Goal: Use online tool/utility: Use online tool/utility

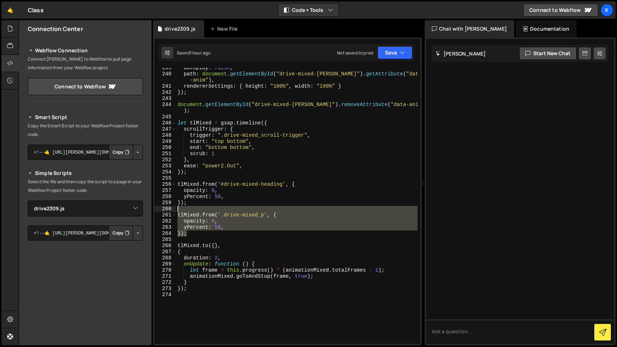
select select "47149"
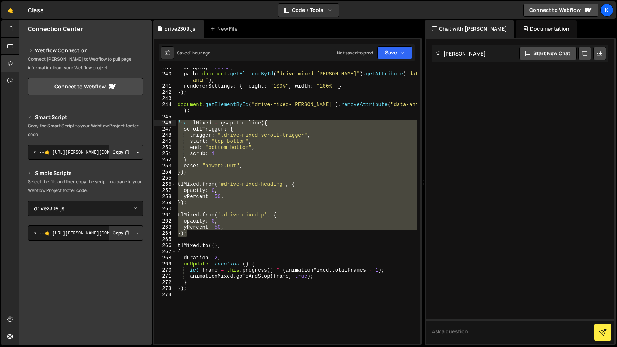
click at [177, 122] on div "autoplay : false , path : document . getElementById ( "drive-mixed-[PERSON_NAME…" at bounding box center [296, 209] width 241 height 288
type textarea "let tlMixed = gsap.timeline({ scrollTrigger: {"
click at [191, 299] on div "autoplay : false , path : document . getElementById ( "drive-mixed-[PERSON_NAME…" at bounding box center [296, 209] width 241 height 288
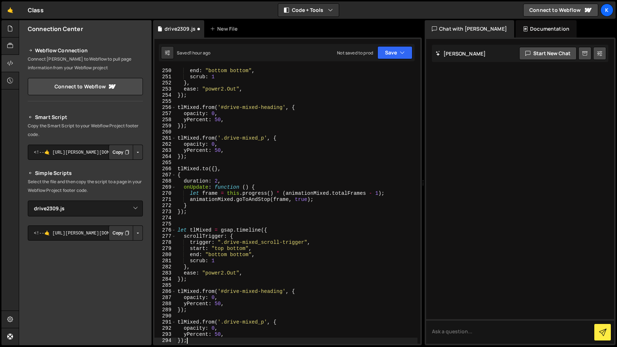
scroll to position [1589, 0]
click at [209, 232] on div "end : "bottom bottom" , scrub : 1 } , ease : "power2.Out" , }) ; tlMixed . from…" at bounding box center [296, 212] width 241 height 288
click at [256, 243] on div "end : "bottom bottom" , scrub : 1 } , ease : "power2.Out" , }) ; tlMixed . from…" at bounding box center [296, 212] width 241 height 288
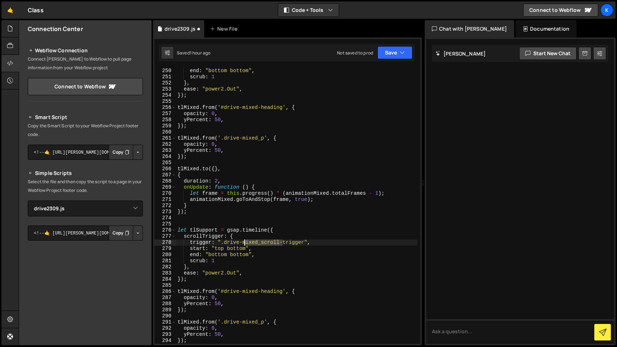
click at [256, 243] on div "end : "bottom bottom" , scrub : 1 } , ease : "power2.Out" , }) ; tlMixed . from…" at bounding box center [296, 212] width 241 height 288
click at [262, 243] on div "end : "bottom bottom" , scrub : 1 } , ease : "power2.Out" , }) ; tlMixed . from…" at bounding box center [296, 206] width 241 height 276
click at [252, 294] on div "end : "bottom bottom" , scrub : 1 } , ease : "power2.Out" , }) ; tlMixed . from…" at bounding box center [296, 212] width 241 height 288
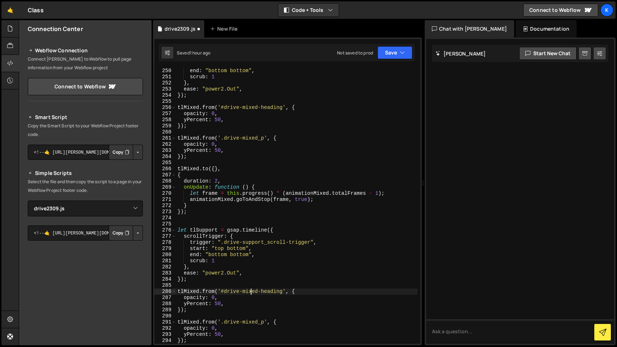
click at [252, 294] on div "end : "bottom bottom" , scrub : 1 } , ease : "power2.Out" , }) ; tlMixed . from…" at bounding box center [296, 212] width 241 height 288
click at [251, 321] on div "end : "bottom bottom" , scrub : 1 } , ease : "power2.Out" , }) ; tlMixed . from…" at bounding box center [296, 212] width 241 height 288
click at [269, 321] on div "end : "bottom bottom" , scrub : 1 } , ease : "power2.Out" , }) ; tlMixed . from…" at bounding box center [296, 212] width 241 height 288
click at [259, 323] on div "end : "bottom bottom" , scrub : 1 } , ease : "power2.Out" , }) ; tlMixed . from…" at bounding box center [296, 212] width 241 height 288
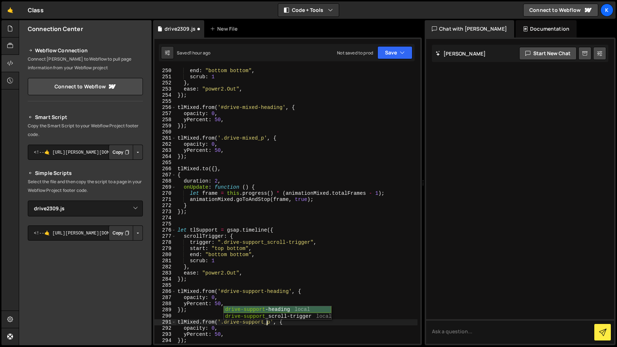
click at [320, 269] on div "end : "bottom bottom" , scrub : 1 } , ease : "power2.Out" , }) ; tlMixed . from…" at bounding box center [296, 212] width 241 height 288
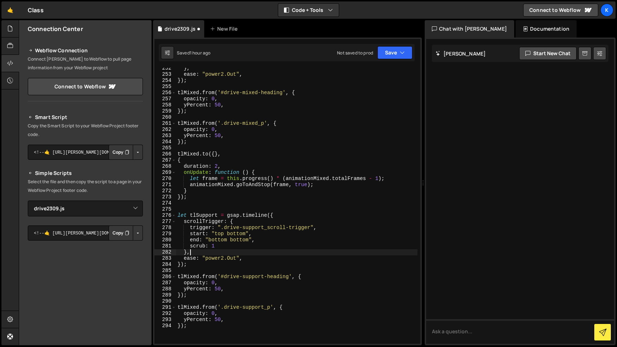
scroll to position [1630, 0]
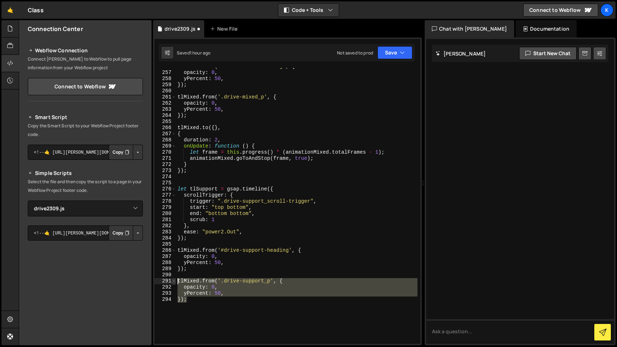
drag, startPoint x: 232, startPoint y: 314, endPoint x: 175, endPoint y: 283, distance: 64.6
click at [175, 283] on div "}, 256 257 258 259 260 261 262 263 264 265 266 267 268 269 270 271 272 273 274 …" at bounding box center [287, 206] width 266 height 276
click at [201, 298] on div "tlMixed . from ( '#drive-mixed-heading' , { opacity : 0 , yPercent : 50 , }) ; …" at bounding box center [296, 206] width 241 height 276
type textarea "});"
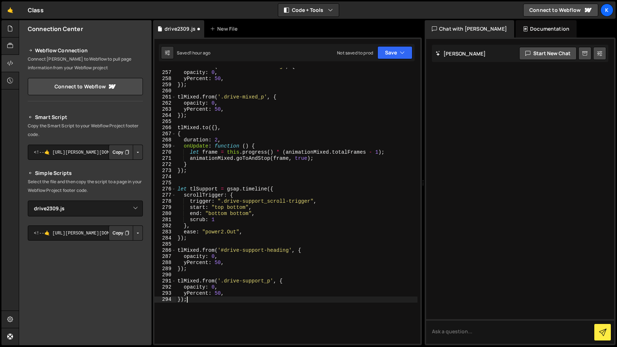
scroll to position [0, 0]
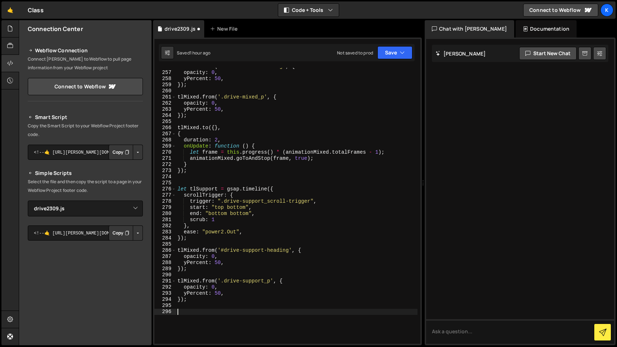
paste textarea "});"
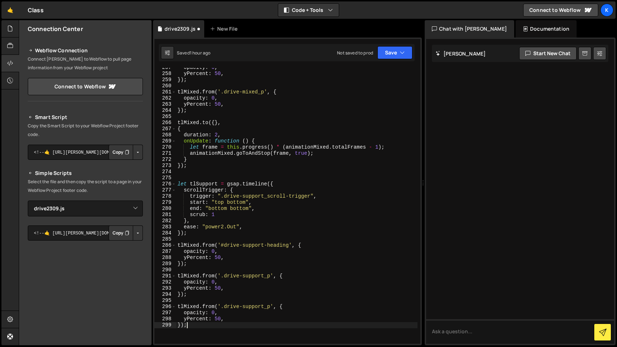
scroll to position [1636, 0]
click at [241, 311] on div "opacity : 0 , yPercent : 50 , }) ; tlMixed . from ( '.drive-mixed_p' , { opacit…" at bounding box center [296, 208] width 241 height 288
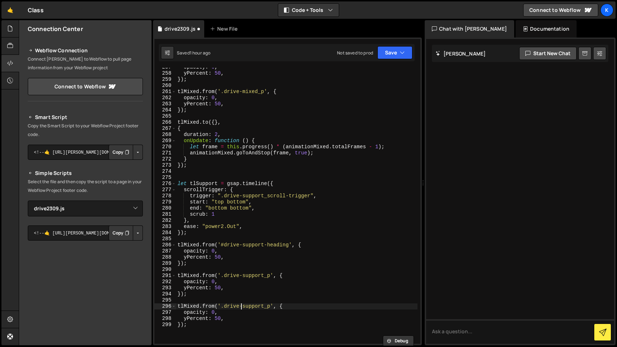
click at [240, 309] on div "opacity : 0 , yPercent : 50 , }) ; tlMixed . from ( '.drive-mixed_p' , { opacit…" at bounding box center [296, 208] width 241 height 288
click at [256, 309] on div "opacity : 0 , yPercent : 50 , }) ; tlMixed . from ( '.drive-mixed_p' , { opacit…" at bounding box center [296, 208] width 241 height 288
click at [271, 308] on div "opacity : 0 , yPercent : 50 , }) ; tlMixed . from ( '.drive-mixed_p' , { opacit…" at bounding box center [296, 208] width 241 height 288
click at [232, 319] on div "opacity : 0 , yPercent : 50 , }) ; tlMixed . from ( '.drive-mixed_p' , { opacit…" at bounding box center [296, 208] width 241 height 288
type textarea "yPercent: 50,"
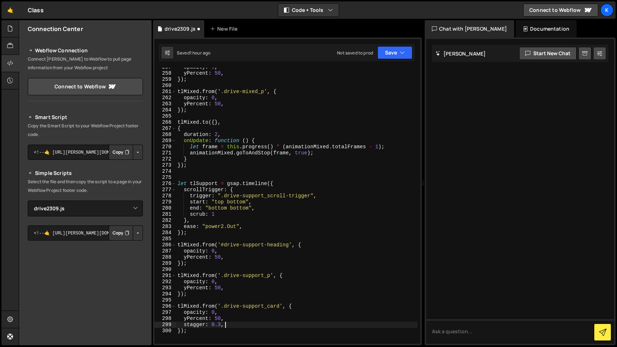
scroll to position [0, 0]
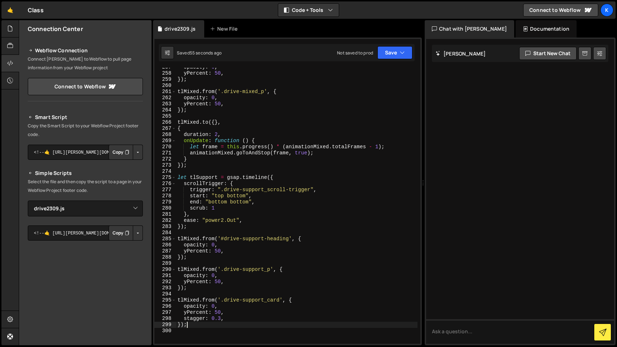
click at [315, 276] on div "opacity : 0 , yPercent : 50 , }) ; tlMixed . from ( '.drive-mixed_p' , { opacit…" at bounding box center [296, 208] width 241 height 288
click at [209, 180] on div "opacity : 0 , yPercent : 50 , }) ; tlMixed . from ( '.drive-mixed_p' , { opacit…" at bounding box center [296, 208] width 241 height 288
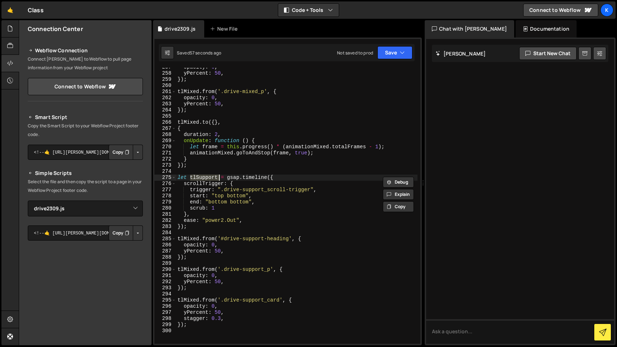
click at [193, 237] on div "opacity : 0 , yPercent : 50 , }) ; tlMixed . from ( '.drive-mixed_p' , { opacit…" at bounding box center [296, 208] width 241 height 288
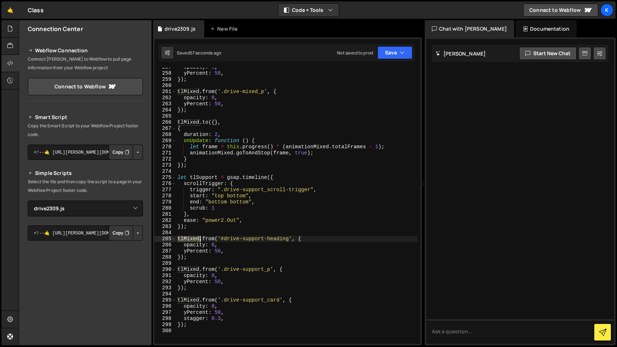
click at [193, 237] on div "opacity : 0 , yPercent : 50 , }) ; tlMixed . from ( '.drive-mixed_p' , { opacit…" at bounding box center [296, 208] width 241 height 288
paste textarea "Support"
type textarea "tlSupport.from('#drive-support-heading', {"
click at [192, 263] on div "opacity : 0 , yPercent : 50 , }) ; tlMixed . from ( '.drive-mixed_p' , { opacit…" at bounding box center [296, 208] width 241 height 288
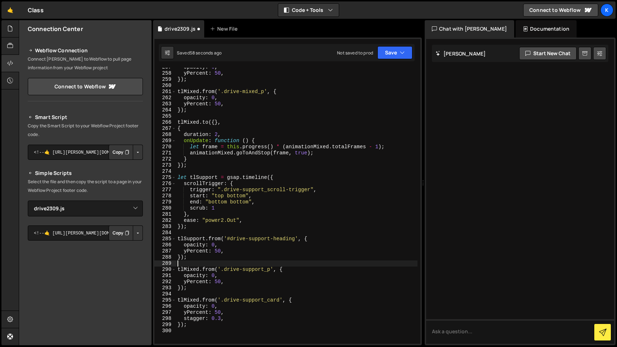
click at [192, 263] on div "opacity : 0 , yPercent : 50 , }) ; tlMixed . from ( '.drive-mixed_p' , { opacit…" at bounding box center [296, 208] width 241 height 288
click at [190, 270] on div "opacity : 0 , yPercent : 50 , }) ; tlMixed . from ( '.drive-mixed_p' , { opacit…" at bounding box center [296, 208] width 241 height 288
paste textarea "Support"
click at [192, 303] on div "opacity : 0 , yPercent : 50 , }) ; tlMixed . from ( '.drive-mixed_p' , { opacit…" at bounding box center [296, 208] width 241 height 288
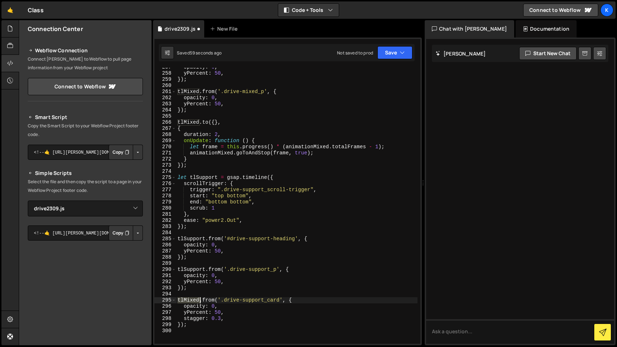
click at [192, 303] on div "opacity : 0 , yPercent : 50 , }) ; tlMixed . from ( '.drive-mixed_p' , { opacit…" at bounding box center [296, 208] width 241 height 288
paste textarea "Support"
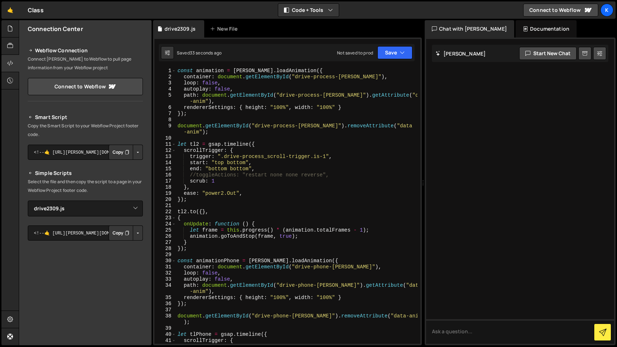
click at [179, 72] on div "const animation = [PERSON_NAME] . loadAnimation ({ container : document . getEl…" at bounding box center [296, 212] width 241 height 288
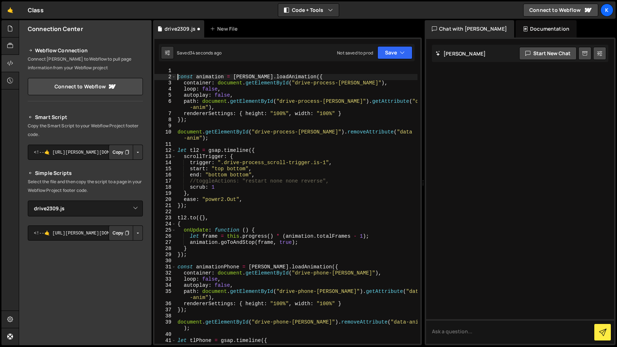
scroll to position [0, 0]
type textarea "const animation = [PERSON_NAME].loadAnimation({"
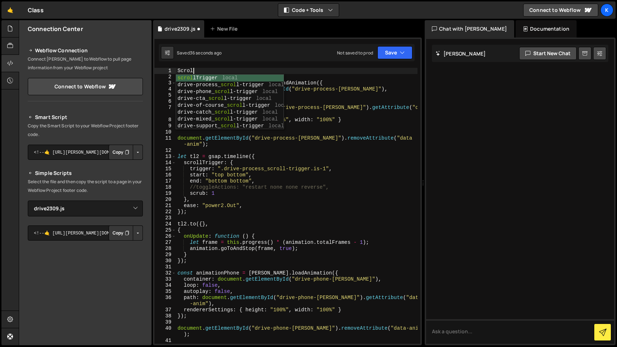
scroll to position [0, 1]
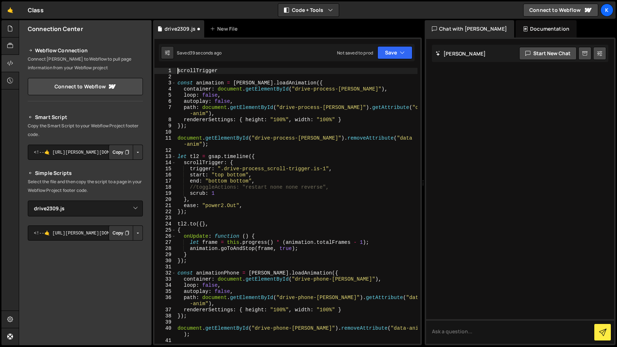
click at [179, 72] on div "scrollTrigger const animation = [PERSON_NAME] . loadAnimation ({ container : do…" at bounding box center [296, 212] width 241 height 288
click at [241, 68] on div "ScrollTrigger const animation = [PERSON_NAME] . loadAnimation ({ container : do…" at bounding box center [296, 212] width 241 height 288
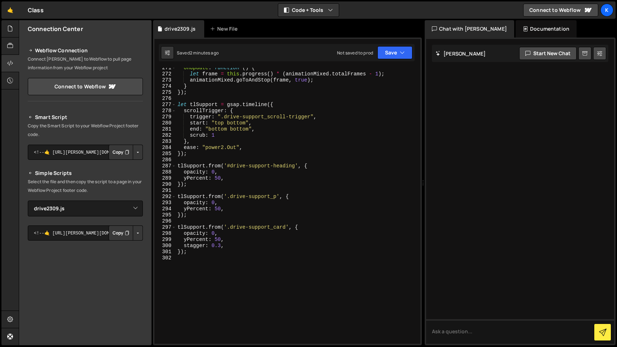
scroll to position [1721, 0]
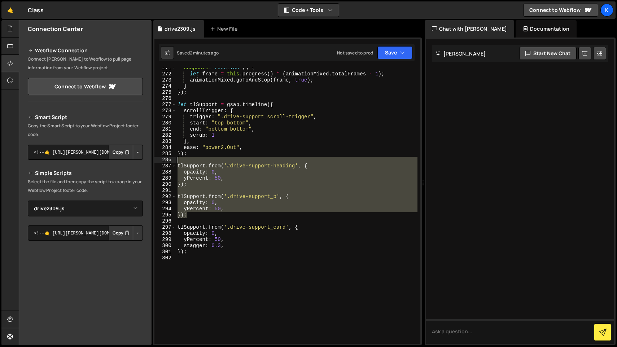
drag, startPoint x: 196, startPoint y: 217, endPoint x: 171, endPoint y: 164, distance: 58.6
click at [171, 164] on div "ScrollTrigger.update(); 271 272 273 274 275 276 277 278 279 280 281 282 283 284…" at bounding box center [287, 206] width 266 height 276
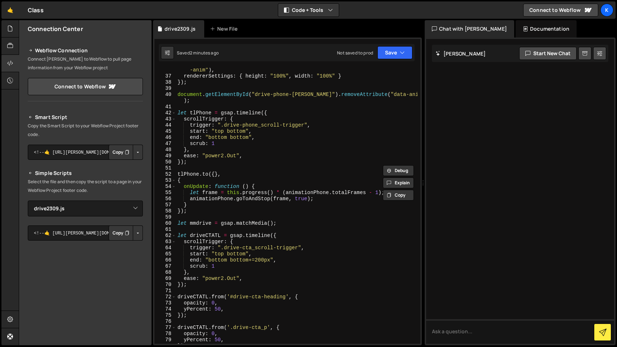
scroll to position [238, 0]
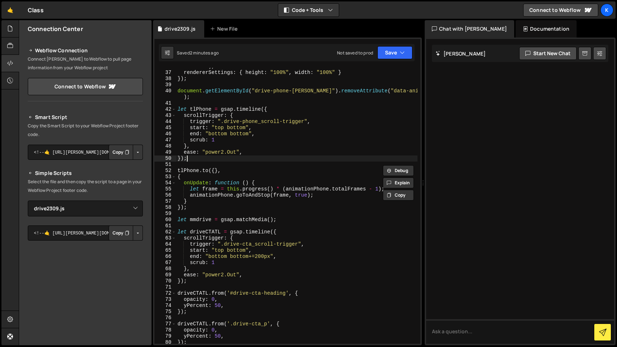
click at [257, 160] on div "path : document . getElementById ( "drive-phone-[PERSON_NAME]" ) . getAttribute…" at bounding box center [296, 204] width 241 height 295
type textarea "});"
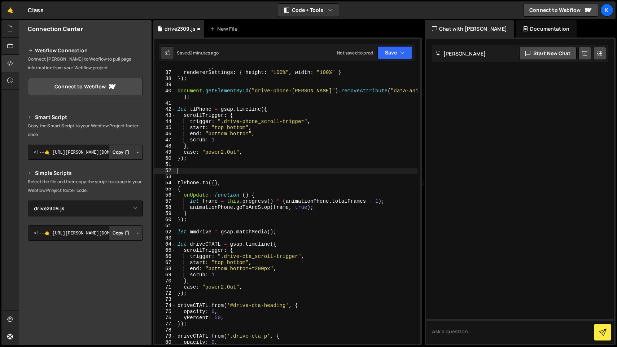
paste textarea "});"
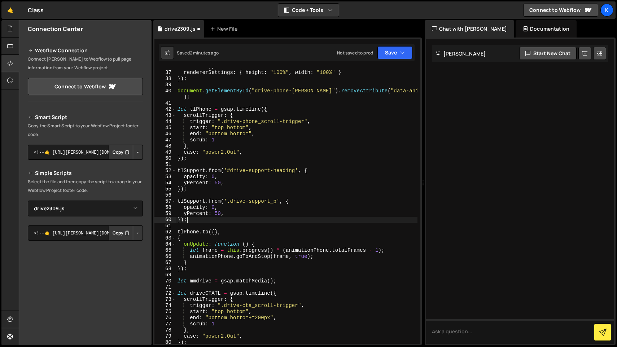
click at [258, 174] on div "path : document . getElementById ( "drive-phone-[PERSON_NAME]" ) . getAttribute…" at bounding box center [296, 204] width 241 height 295
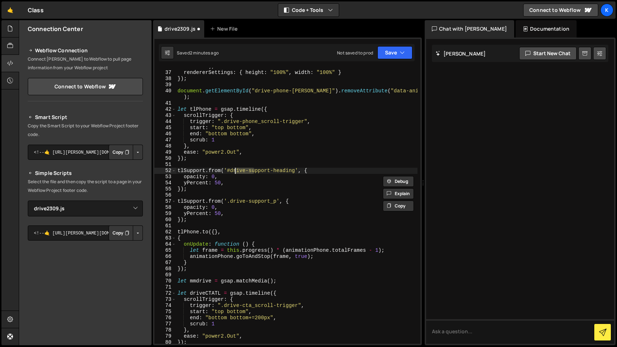
drag, startPoint x: 253, startPoint y: 173, endPoint x: 234, endPoint y: 170, distance: 18.9
click at [234, 170] on div "path : document . getElementById ( "drive-phone-[PERSON_NAME]" ) . getAttribute…" at bounding box center [296, 204] width 241 height 295
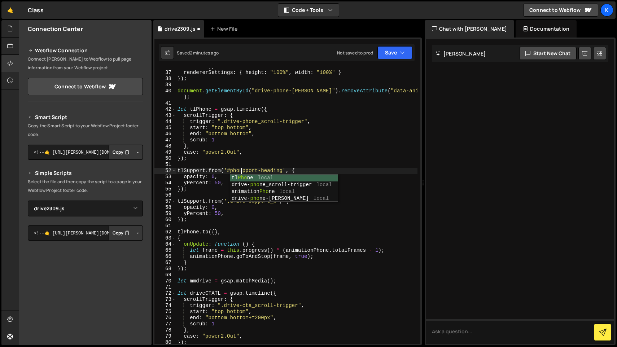
scroll to position [0, 5]
drag, startPoint x: 268, startPoint y: 173, endPoint x: 249, endPoint y: 172, distance: 18.8
click at [249, 172] on div "path : document . getElementById ( "drive-phone-[PERSON_NAME]" ) . getAttribute…" at bounding box center [296, 204] width 241 height 295
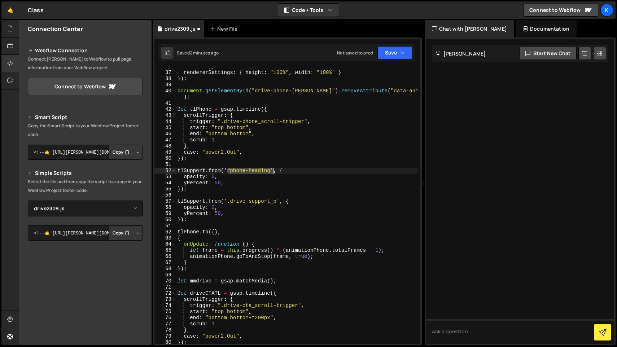
drag, startPoint x: 228, startPoint y: 172, endPoint x: 272, endPoint y: 173, distance: 44.4
click at [272, 173] on div "path : document . getElementById ( "drive-phone-[PERSON_NAME]" ) . getAttribute…" at bounding box center [296, 204] width 241 height 295
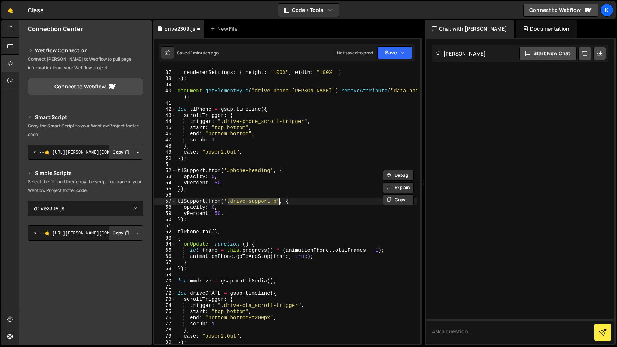
drag, startPoint x: 228, startPoint y: 202, endPoint x: 279, endPoint y: 202, distance: 50.5
click at [279, 202] on div "path : document . getElementById ( "drive-phone-[PERSON_NAME]" ) . getAttribute…" at bounding box center [296, 204] width 241 height 295
paste textarea "#phone-heading"
click at [256, 202] on div "path : document . getElementById ( "drive-phone-[PERSON_NAME]" ) . getAttribute…" at bounding box center [296, 204] width 241 height 295
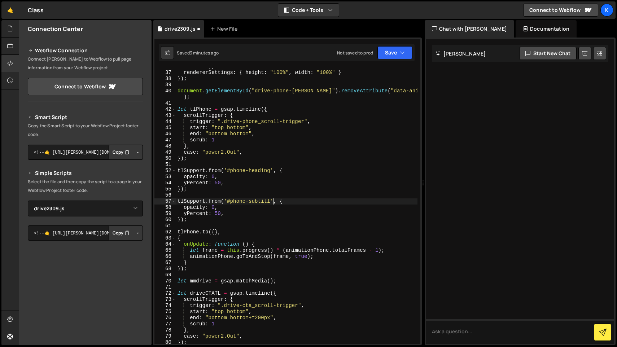
scroll to position [0, 7]
click at [218, 239] on div "path : document . getElementById ( "drive-phone-[PERSON_NAME]" ) . getAttribute…" at bounding box center [296, 204] width 241 height 295
type textarea "{"
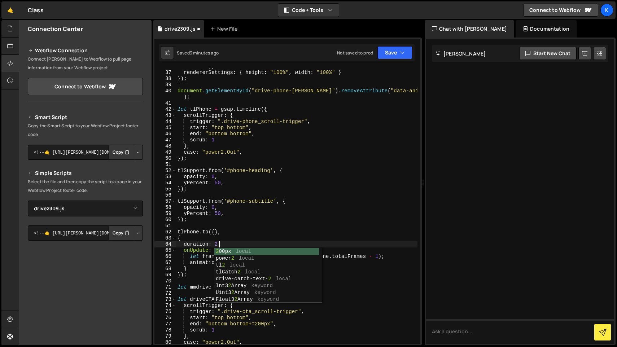
type textarea "duration: 2,"
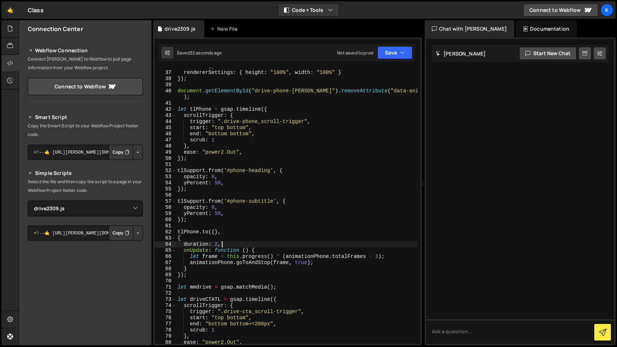
click at [199, 102] on div "path : document . getElementById ( "drive-phone-[PERSON_NAME]" ) . getAttribute…" at bounding box center [296, 204] width 241 height 295
click at [197, 113] on div "path : document . getElementById ( "drive-phone-[PERSON_NAME]" ) . getAttribute…" at bounding box center [296, 204] width 241 height 295
click at [199, 109] on div "path : document . getElementById ( "drive-phone-[PERSON_NAME]" ) . getAttribute…" at bounding box center [296, 204] width 241 height 295
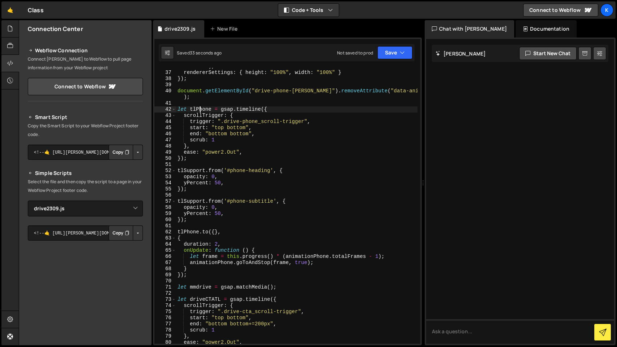
click at [199, 109] on div "path : document . getElementById ( "drive-phone-[PERSON_NAME]" ) . getAttribute…" at bounding box center [296, 204] width 241 height 295
click at [191, 171] on div "path : document . getElementById ( "drive-phone-[PERSON_NAME]" ) . getAttribute…" at bounding box center [296, 204] width 241 height 295
paste textarea "Phone"
click at [186, 200] on div "path : document . getElementById ( "drive-phone-[PERSON_NAME]" ) . getAttribute…" at bounding box center [296, 204] width 241 height 295
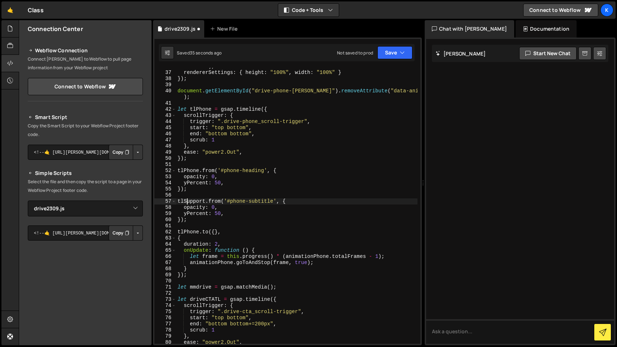
click at [186, 200] on div "path : document . getElementById ( "drive-phone-[PERSON_NAME]" ) . getAttribute…" at bounding box center [296, 204] width 241 height 295
paste textarea "Phone"
click at [221, 245] on div "path : document . getElementById ( "drive-phone-[PERSON_NAME]" ) . getAttribute…" at bounding box center [296, 204] width 241 height 295
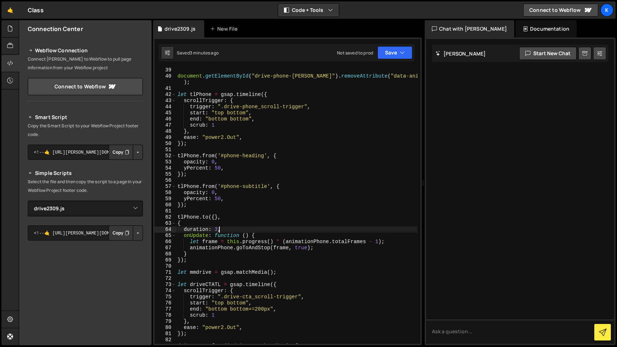
scroll to position [252, 0]
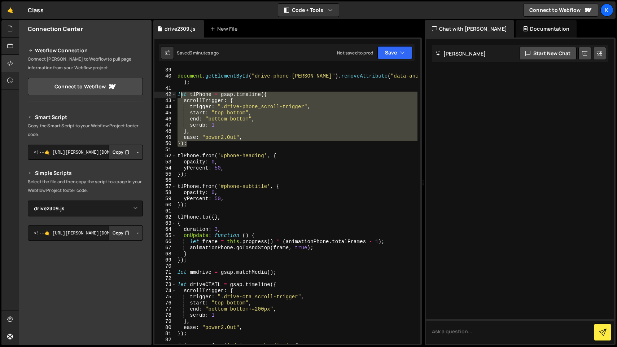
drag, startPoint x: 191, startPoint y: 144, endPoint x: 179, endPoint y: 96, distance: 50.1
click at [179, 96] on div "document . getElementById ( "drive-phone-[PERSON_NAME]" ) . removeAttribute ( "…" at bounding box center [296, 211] width 241 height 288
type textarea "let tlPhone = gsap.timeline({ scrollTrigger: {"
click at [195, 147] on div "document . getElementById ( "drive-phone-[PERSON_NAME]" ) . removeAttribute ( "…" at bounding box center [296, 211] width 241 height 288
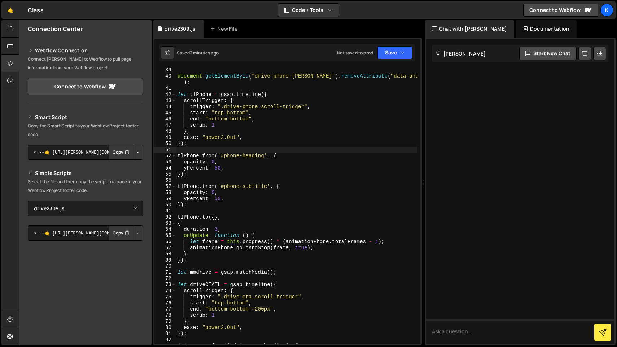
scroll to position [0, 0]
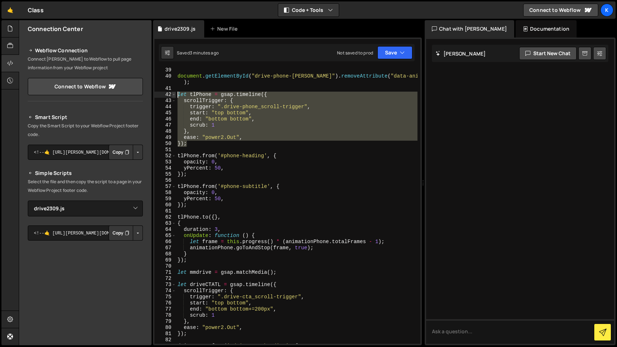
drag, startPoint x: 190, startPoint y: 141, endPoint x: 175, endPoint y: 93, distance: 50.4
click at [175, 93] on div "39 40 41 42 43 44 45 46 47 48 49 50 51 52 53 54 55 56 57 58 59 60 61 62 63 64 6…" at bounding box center [287, 206] width 266 height 276
click at [205, 275] on div "document . getElementById ( "drive-phone-[PERSON_NAME]" ) . removeAttribute ( "…" at bounding box center [296, 211] width 241 height 288
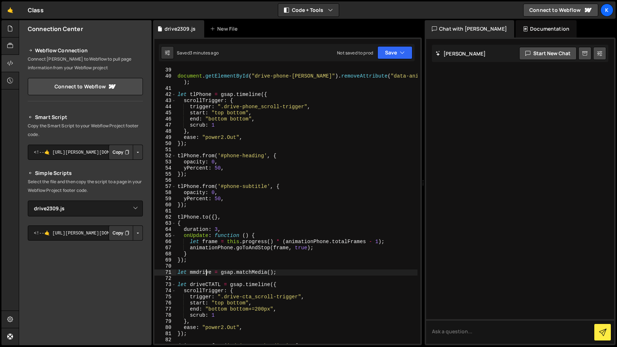
click at [207, 270] on div "document . getElementById ( "drive-phone-[PERSON_NAME]" ) . removeAttribute ( "…" at bounding box center [296, 211] width 241 height 288
click at [213, 262] on div "document . getElementById ( "drive-phone-[PERSON_NAME]" ) . removeAttribute ( "…" at bounding box center [296, 211] width 241 height 288
type textarea "});"
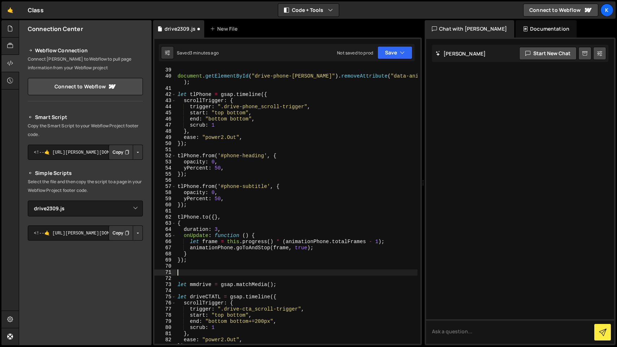
paste textarea "});"
type textarea "});"
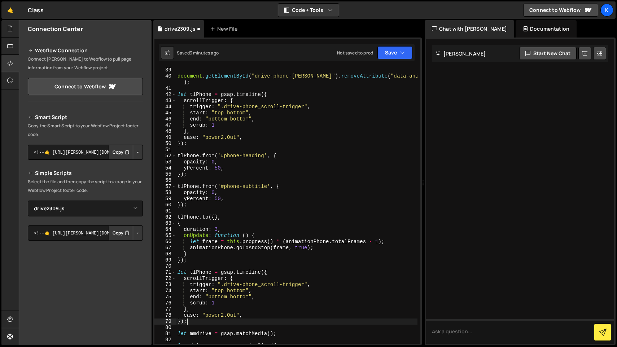
click at [203, 268] on div "document . getElementById ( "drive-phone-[PERSON_NAME]" ) . removeAttribute ( "…" at bounding box center [296, 211] width 241 height 288
click at [203, 273] on div "document . getElementById ( "drive-phone-[PERSON_NAME]" ) . removeAttribute ( "…" at bounding box center [296, 211] width 241 height 288
click at [212, 273] on div "document . getElementById ( "drive-phone-[PERSON_NAME]" ) . removeAttribute ( "…" at bounding box center [296, 206] width 241 height 276
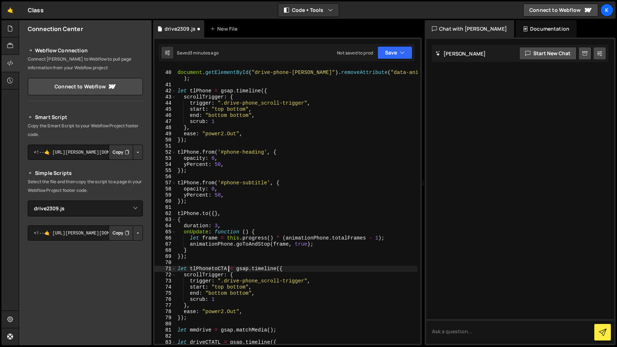
scroll to position [256, 0]
click at [220, 288] on div "document . getElementById ( "drive-phone-[PERSON_NAME]" ) . removeAttribute ( "…" at bounding box center [296, 207] width 241 height 288
click at [244, 288] on div "document . getElementById ( "drive-phone-[PERSON_NAME]" ) . removeAttribute ( "…" at bounding box center [296, 207] width 241 height 288
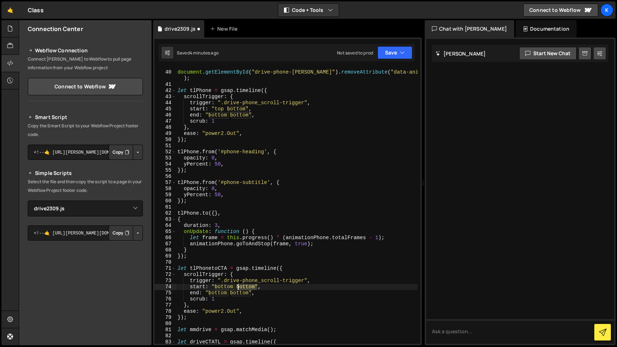
click at [244, 288] on div "document . getElementById ( "drive-phone-[PERSON_NAME]" ) . removeAttribute ( "…" at bounding box center [296, 207] width 241 height 288
click at [228, 288] on div "document . getElementById ( "drive-phone-[PERSON_NAME]" ) . removeAttribute ( "…" at bounding box center [296, 207] width 241 height 288
click at [245, 287] on div "document . getElementById ( "drive-phone-[PERSON_NAME]" ) . removeAttribute ( "…" at bounding box center [296, 207] width 241 height 288
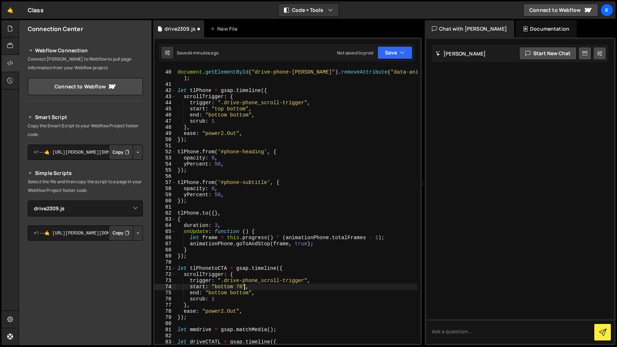
scroll to position [0, 5]
click at [241, 295] on div "document . getElementById ( "drive-phone-[PERSON_NAME]" ) . removeAttribute ( "…" at bounding box center [296, 207] width 241 height 288
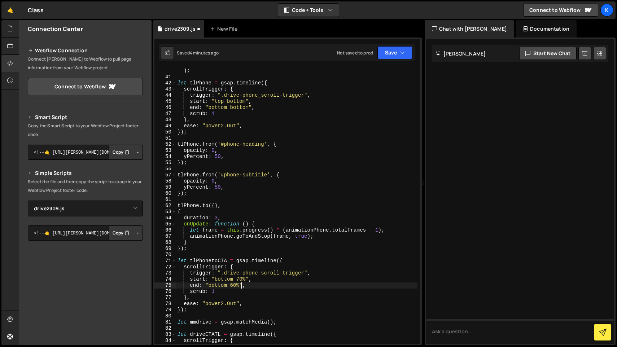
scroll to position [264, 0]
click at [219, 313] on div "document . getElementById ( "drive-phone-[PERSON_NAME]" ) . removeAttribute ( "…" at bounding box center [296, 208] width 241 height 295
type textarea "});"
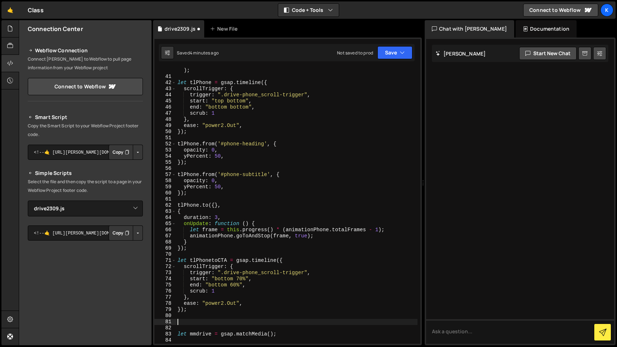
click at [207, 259] on div "document . getElementById ( "drive-phone-[PERSON_NAME]" ) . removeAttribute ( "…" at bounding box center [296, 208] width 241 height 295
type textarea "let tlPhonetoCTA = gsap.timeline({"
click at [207, 259] on div "document . getElementById ( "drive-phone-[PERSON_NAME]" ) . removeAttribute ( "…" at bounding box center [296, 208] width 241 height 295
click at [202, 315] on div "document . getElementById ( "drive-phone-[PERSON_NAME]" ) . removeAttribute ( "…" at bounding box center [296, 208] width 241 height 295
paste textarea "tlPhonetoCTA"
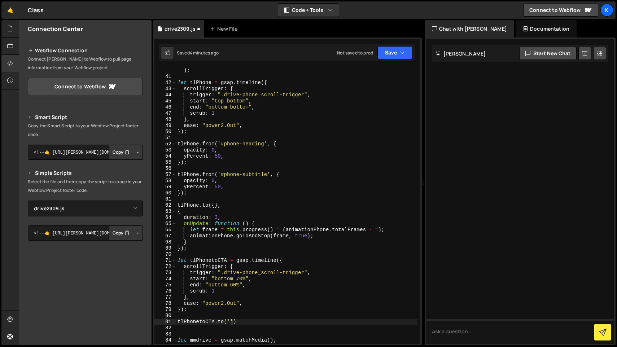
scroll to position [0, 4]
paste textarea "section_drive-cta"
type textarea "[DOMAIN_NAME]('.section_drive-cta', {})"
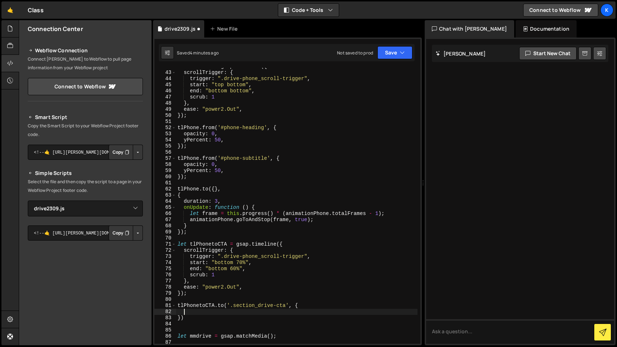
scroll to position [280, 0]
type textarea "d"
paste textarea "#01031e"
click at [238, 313] on div "let tlPhone = gsap . timeline ({ scrollTrigger : { trigger : ".drive-phone_scro…" at bounding box center [296, 208] width 241 height 288
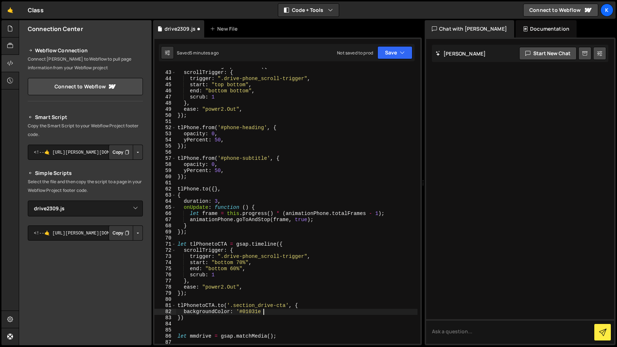
click at [272, 312] on div "let tlPhone = gsap . timeline ({ scrollTrigger : { trigger : ".drive-phone_scro…" at bounding box center [296, 208] width 241 height 288
click at [221, 317] on div "let tlPhone = gsap . timeline ({ scrollTrigger : { trigger : ".drive-phone_scro…" at bounding box center [296, 208] width 241 height 288
type textarea "})"
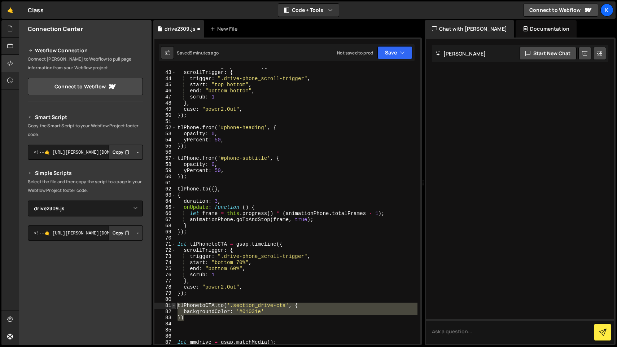
drag, startPoint x: 205, startPoint y: 316, endPoint x: 173, endPoint y: 306, distance: 33.2
click at [173, 306] on div "42 43 44 45 46 47 48 49 50 51 52 53 54 55 56 57 58 59 60 61 62 63 64 65 66 67 6…" at bounding box center [287, 206] width 266 height 276
click at [188, 316] on div "let tlPhone = gsap . timeline ({ scrollTrigger : { trigger : ".drive-phone_scro…" at bounding box center [296, 206] width 241 height 276
type textarea "})"
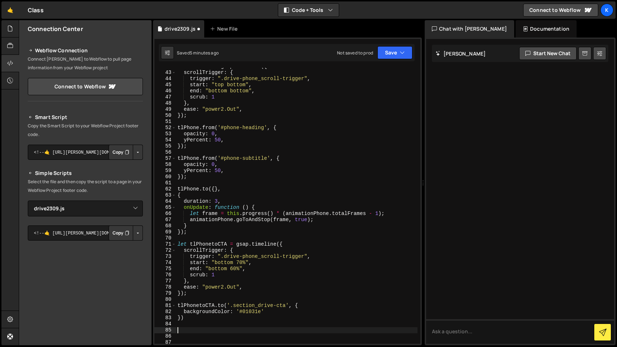
paste textarea "})"
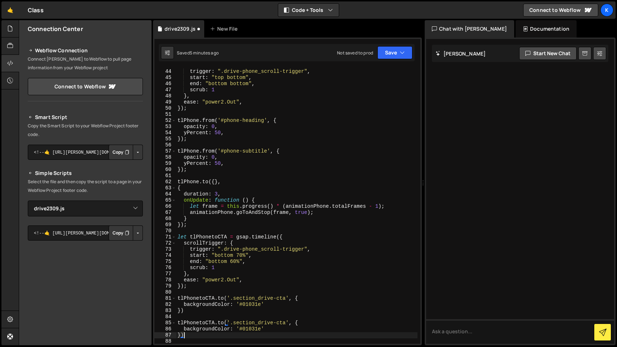
scroll to position [295, 0]
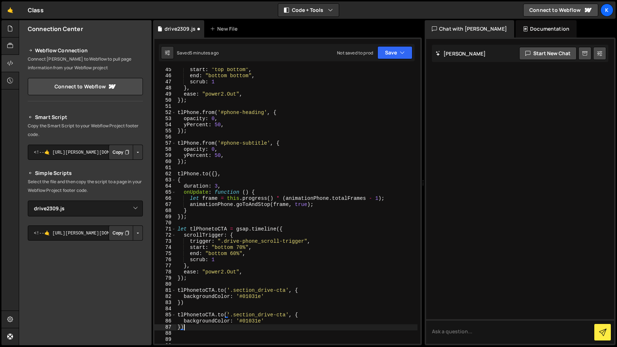
click at [221, 315] on div "start : "top bottom" , end : "bottom bottom" , scrub : 1 } , ease : "power2.Out…" at bounding box center [296, 211] width 241 height 288
click at [253, 319] on div "start : "top bottom" , end : "bottom bottom" , scrub : 1 } , ease : "power2.Out…" at bounding box center [296, 211] width 241 height 288
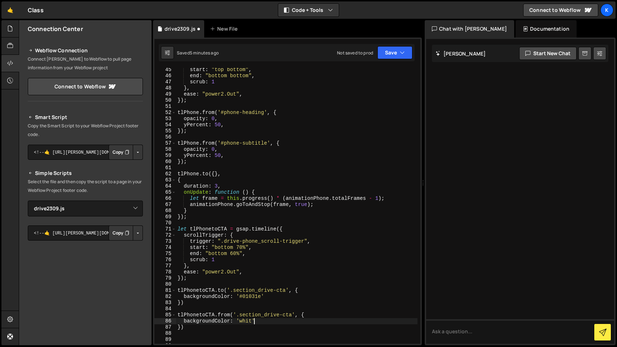
scroll to position [0, 5]
click at [275, 323] on div "start : "top bottom" , end : "bottom bottom" , scrub : 1 } , ease : "power2.Out…" at bounding box center [296, 211] width 241 height 288
click at [227, 313] on div "start : "top bottom" , end : "bottom bottom" , scrub : 1 } , ease : "power2.Out…" at bounding box center [296, 211] width 241 height 288
click at [289, 288] on div "start : "top bottom" , end : "bottom bottom" , scrub : 1 } , ease : "power2.Out…" at bounding box center [296, 211] width 241 height 288
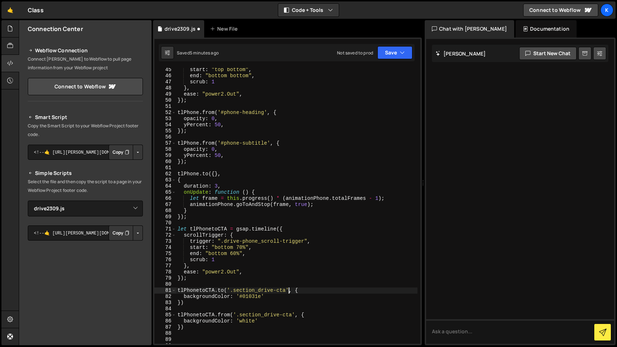
click at [283, 289] on div "start : "top bottom" , end : "bottom bottom" , scrub : 1 } , ease : "power2.Out…" at bounding box center [296, 211] width 241 height 288
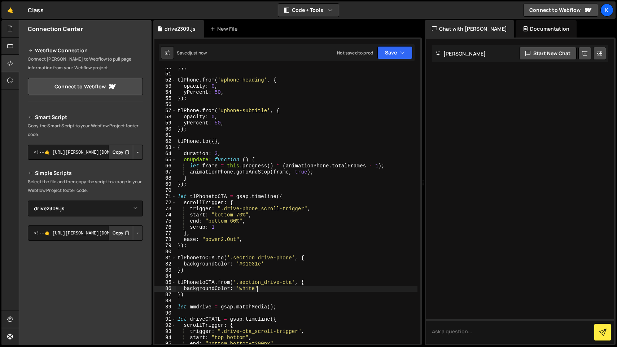
click at [257, 292] on div "}) ; tlPhone . from ( '#phone-heading' , { opacity : 0 , yPercent : 50 , }) ; t…" at bounding box center [296, 209] width 241 height 288
click at [264, 296] on div "}) ; tlPhone . from ( '#phone-heading' , { opacity : 0 , yPercent : 50 , }) ; t…" at bounding box center [296, 209] width 241 height 288
click at [188, 297] on div "}) ; tlPhone . from ( '#phone-heading' , { opacity : 0 , yPercent : 50 , }) ; t…" at bounding box center [296, 209] width 241 height 288
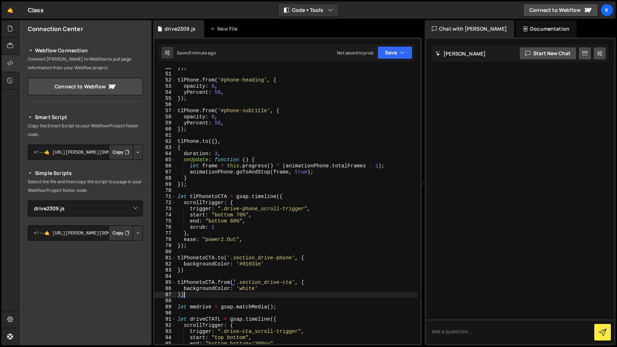
click at [197, 187] on div "}) ; tlPhone . from ( '#phone-heading' , { opacity : 0 , yPercent : 50 , }) ; t…" at bounding box center [296, 209] width 241 height 288
type textarea "});"
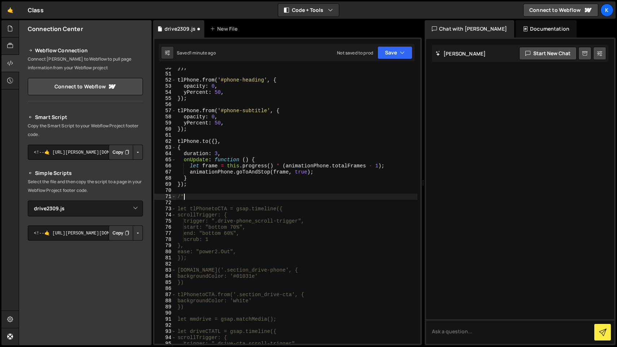
click at [189, 305] on div "}) ; tlPhone . from ( '#phone-heading' , { opacity : 0 , yPercent : 50 , }) ; t…" at bounding box center [296, 209] width 241 height 288
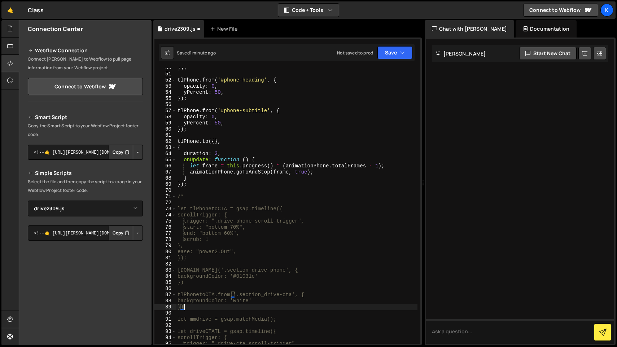
scroll to position [0, 0]
type textarea "})*/"
